Goal: Check status: Check status

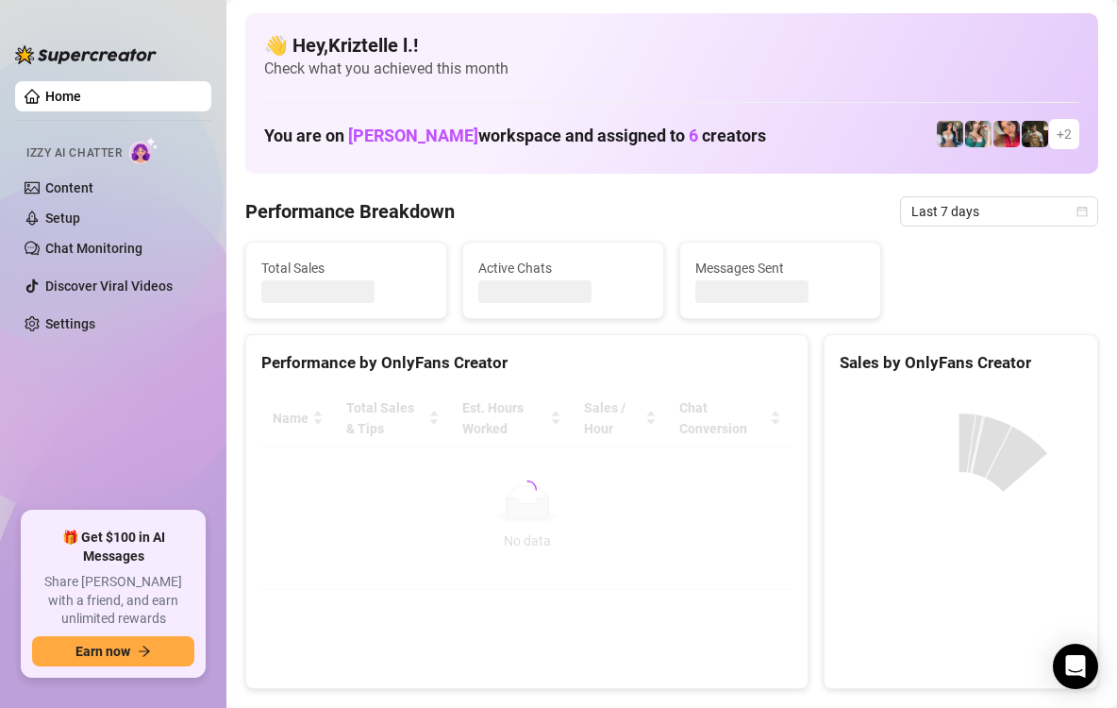
click at [695, 335] on div "Performance by OnlyFans Creator" at bounding box center [527, 355] width 562 height 41
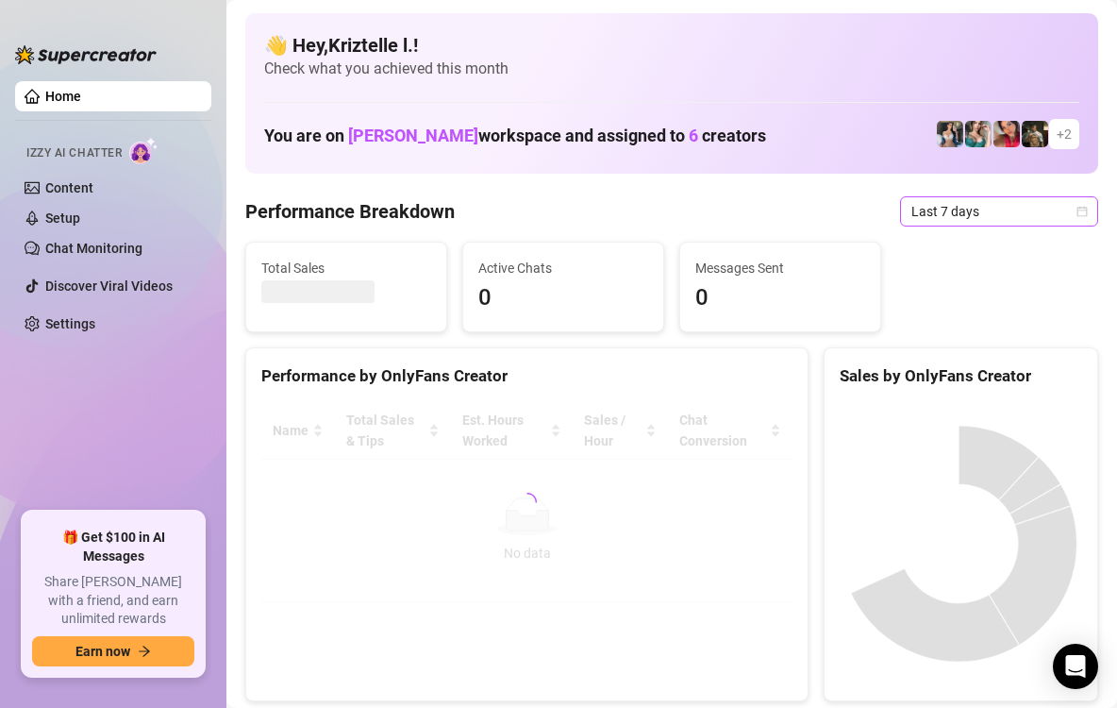
click at [944, 215] on span "Last 7 days" at bounding box center [1000, 211] width 176 height 28
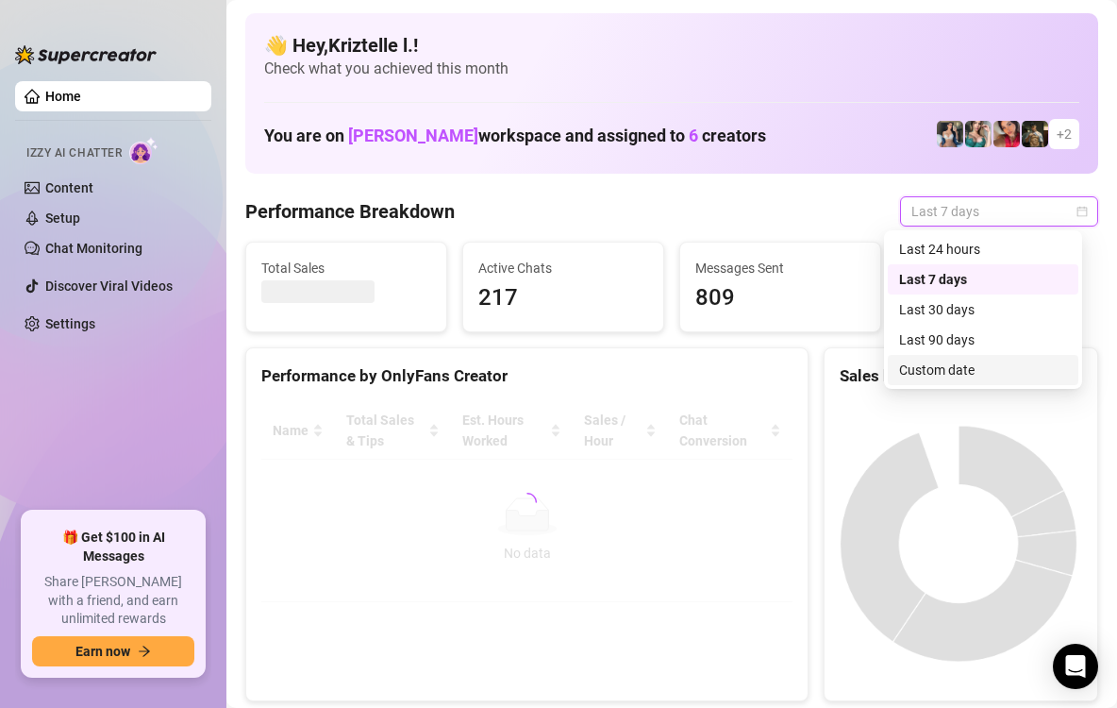
click at [952, 369] on div "Custom date" at bounding box center [983, 370] width 168 height 21
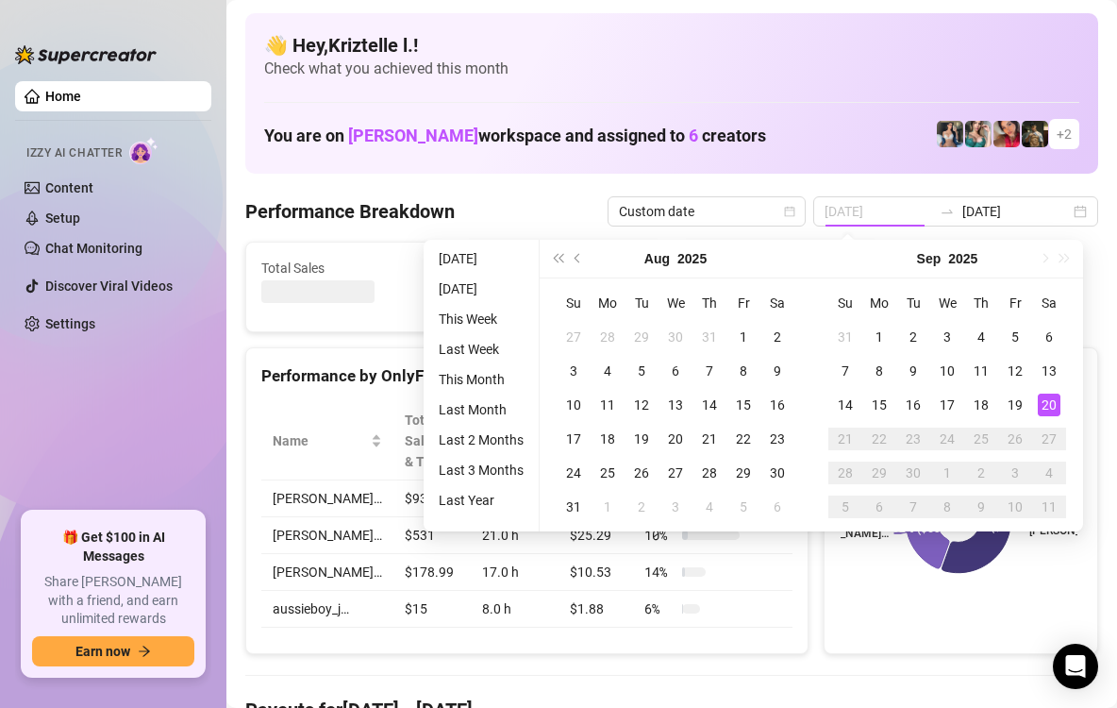
click at [1043, 404] on div "20" at bounding box center [1049, 405] width 23 height 23
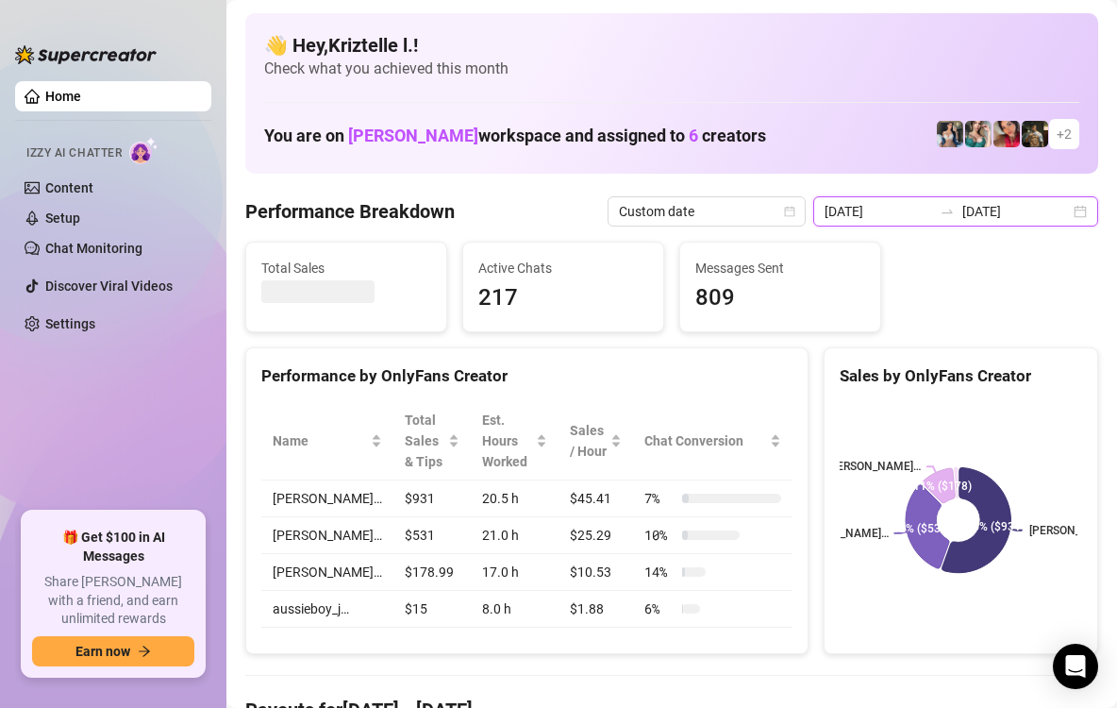
click at [898, 220] on input "[DATE]" at bounding box center [879, 211] width 108 height 21
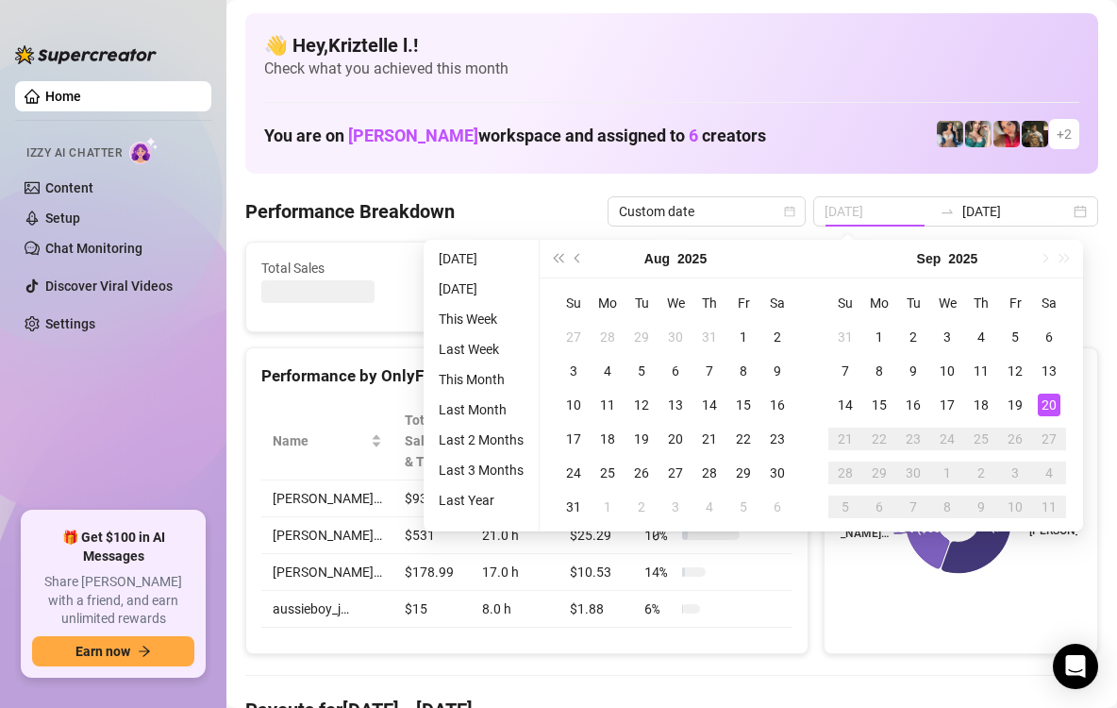
click at [1053, 410] on div "20" at bounding box center [1049, 405] width 23 height 23
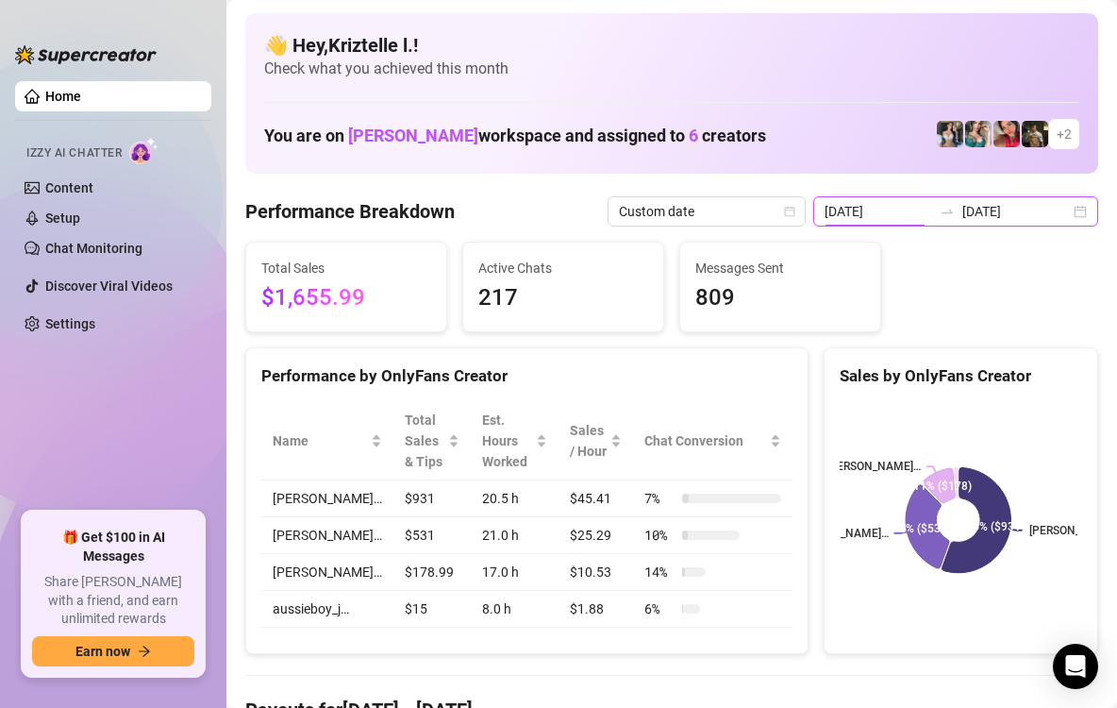
click at [886, 206] on input "[DATE]" at bounding box center [879, 211] width 108 height 21
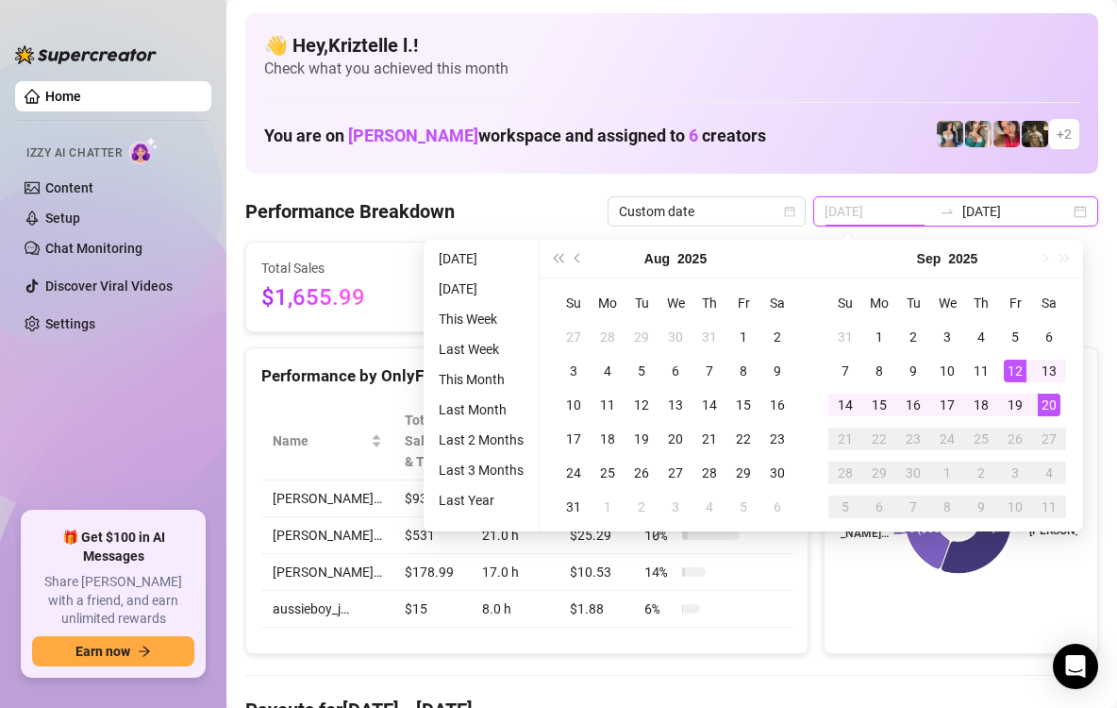
type input "[DATE]"
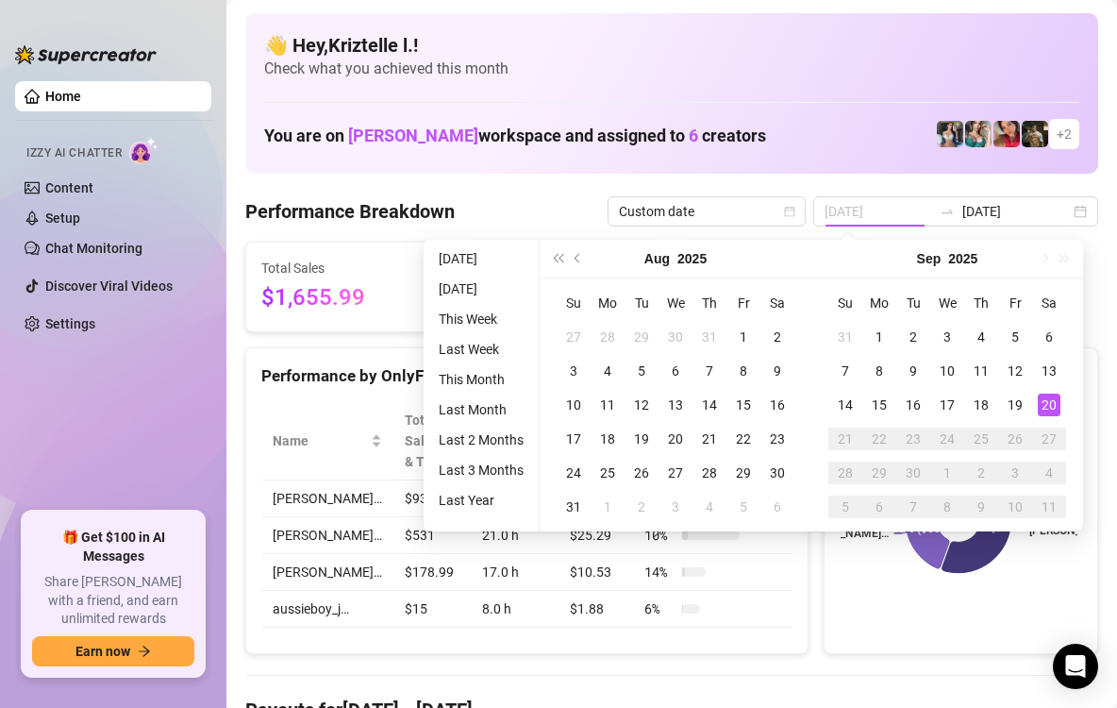
click at [1050, 399] on div "20" at bounding box center [1049, 405] width 23 height 23
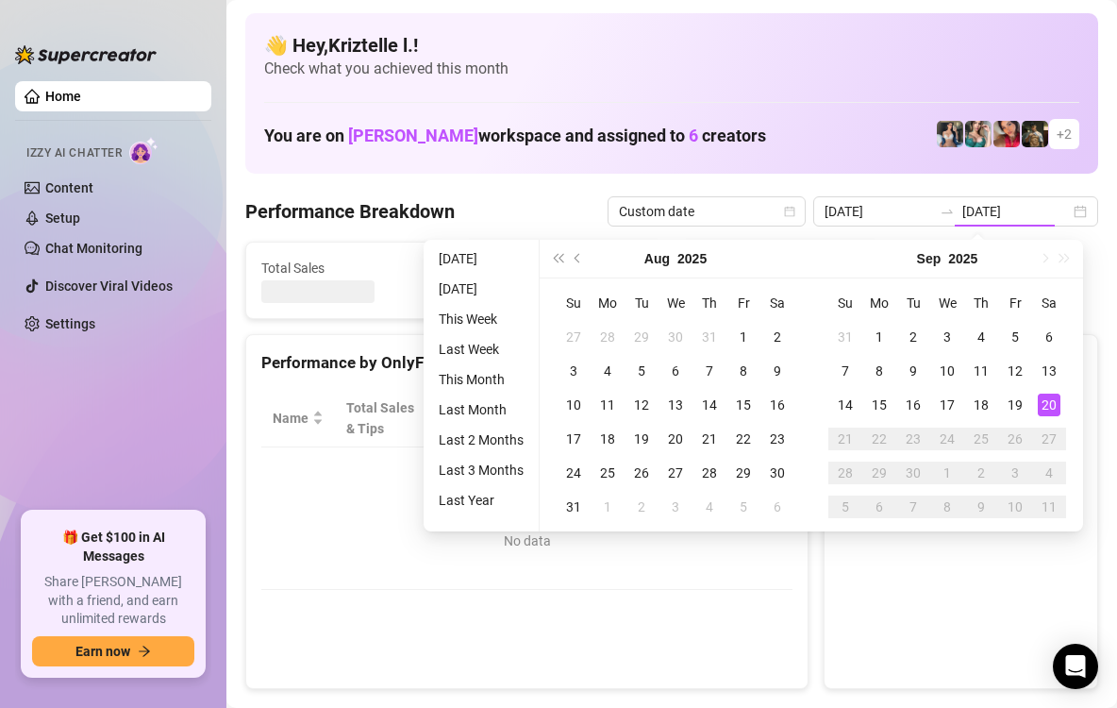
type input "[DATE]"
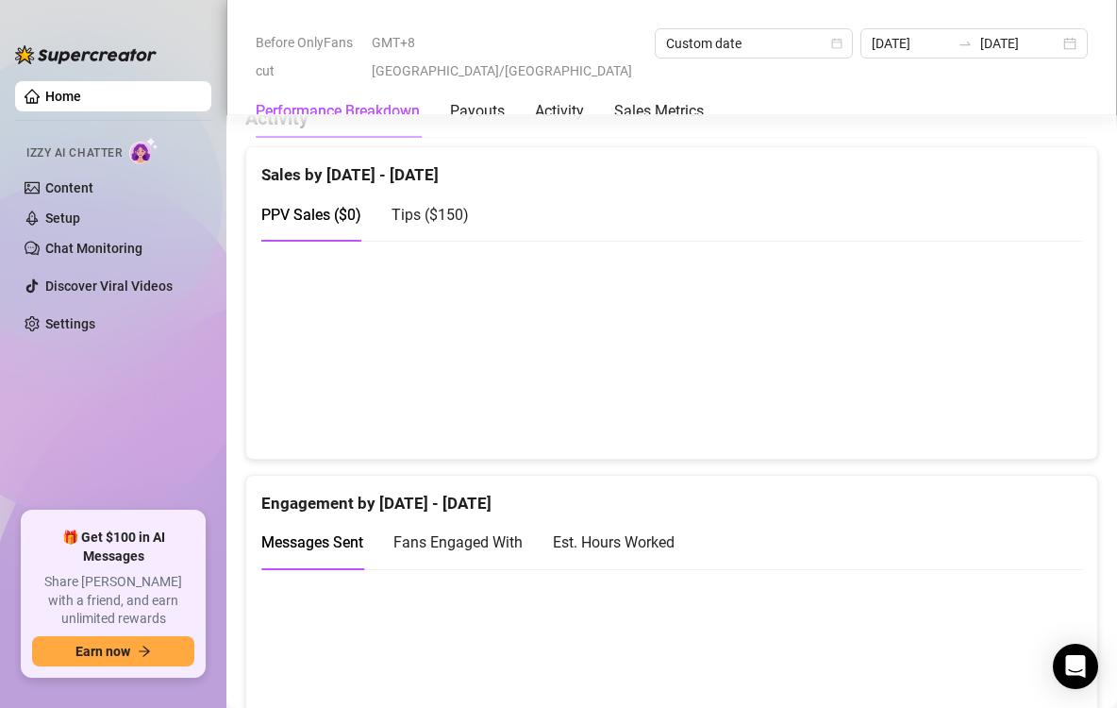
scroll to position [1038, 0]
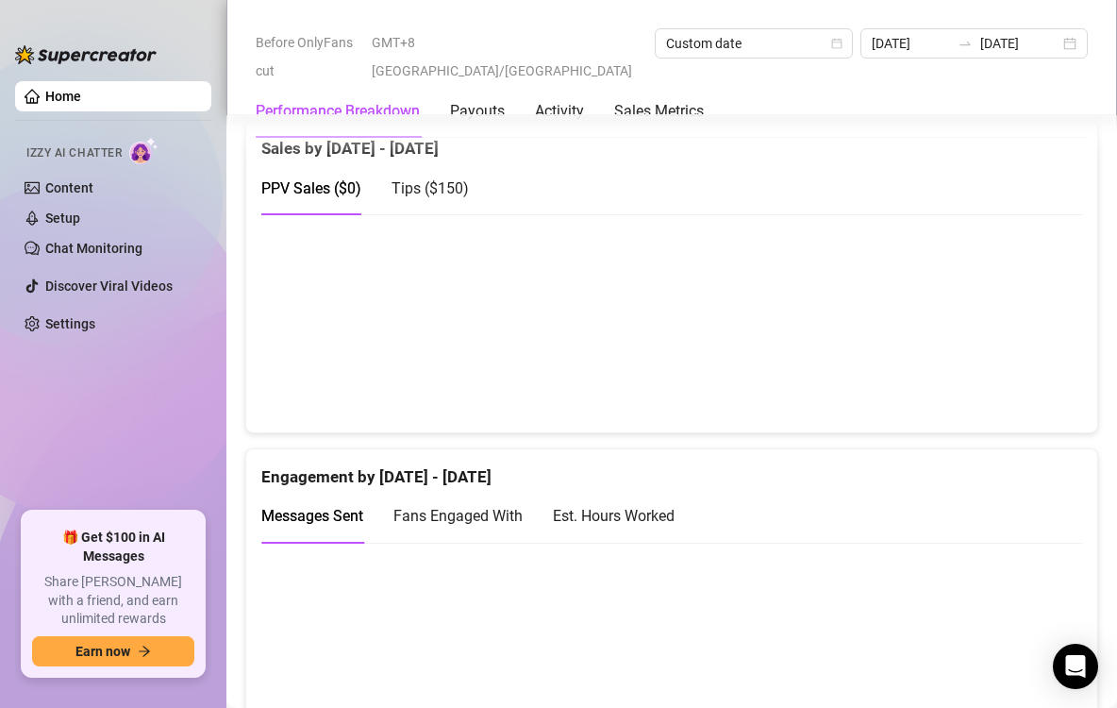
click at [414, 185] on span "Tips ( $150 )" at bounding box center [430, 188] width 77 height 18
